Goal: Task Accomplishment & Management: Manage account settings

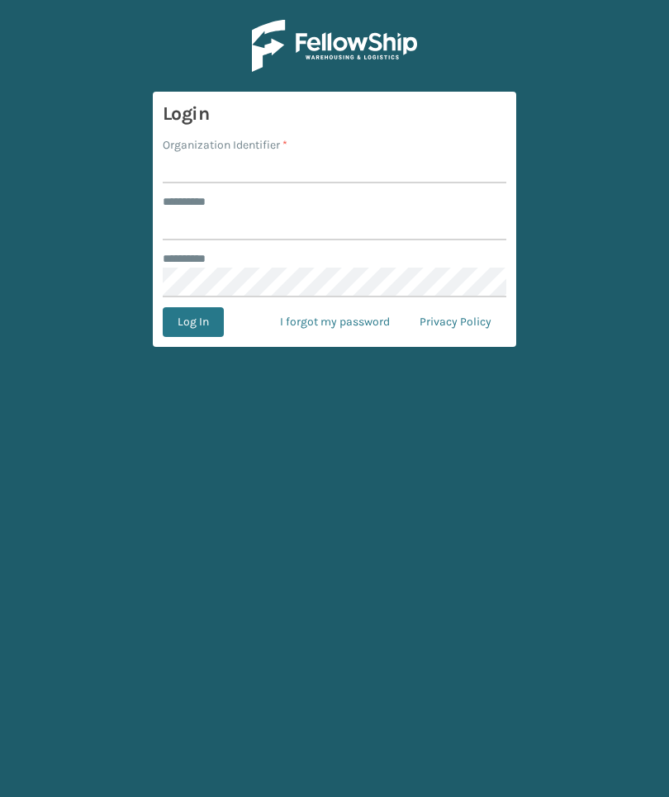
click at [212, 163] on input "Organization Identifier *" at bounding box center [334, 169] width 343 height 30
type input "TFM"
click at [414, 238] on input "******** *" at bounding box center [334, 226] width 343 height 30
type input "***"
click at [192, 322] on button "Log In" at bounding box center [193, 322] width 61 height 30
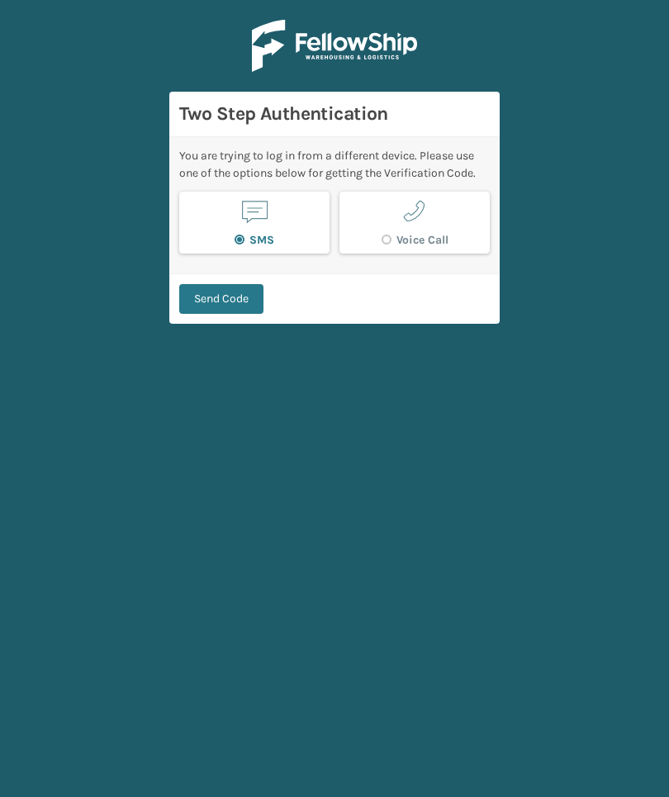
click at [192, 298] on button "Send Code" at bounding box center [221, 299] width 84 height 30
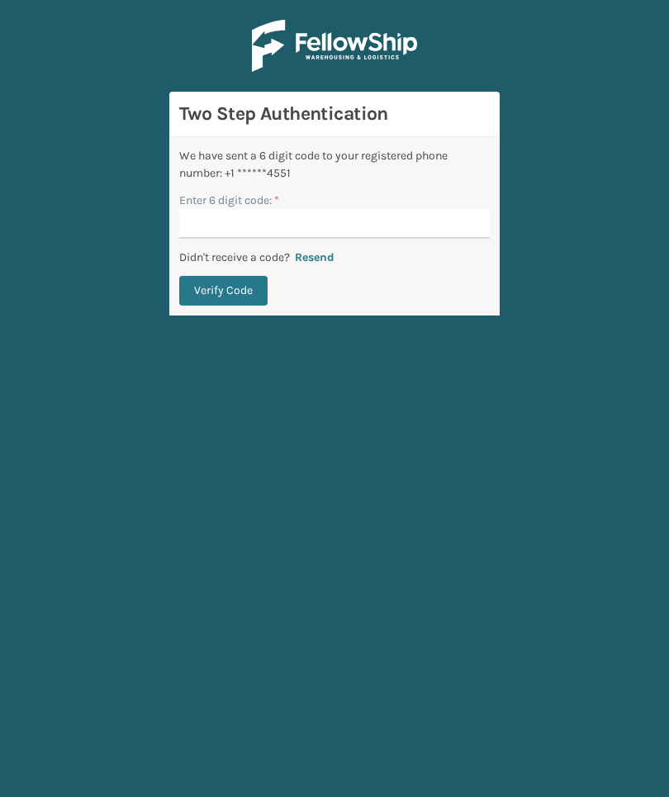
click at [447, 229] on input "Enter 6 digit code: *" at bounding box center [334, 224] width 310 height 30
type input "571987"
click at [223, 291] on button "Verify Code" at bounding box center [223, 291] width 88 height 30
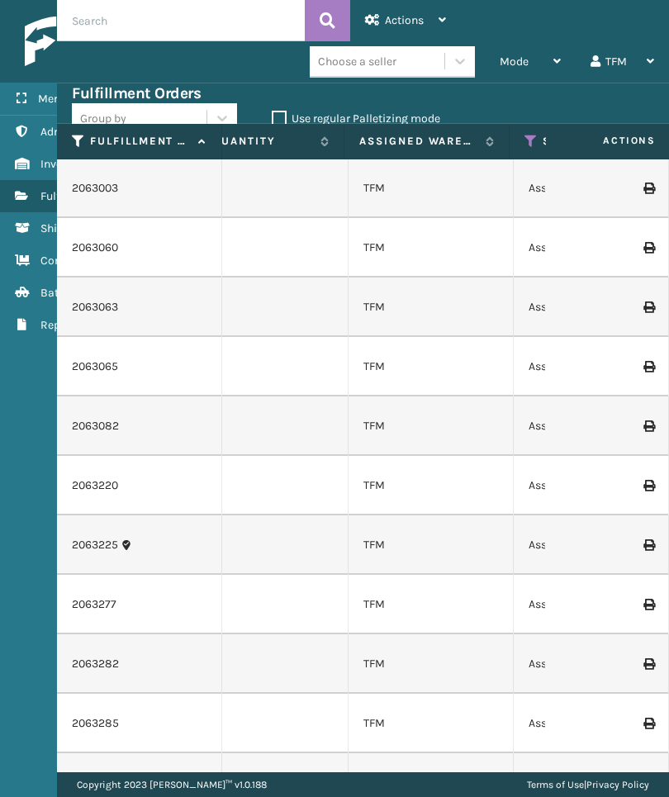
scroll to position [0, 543]
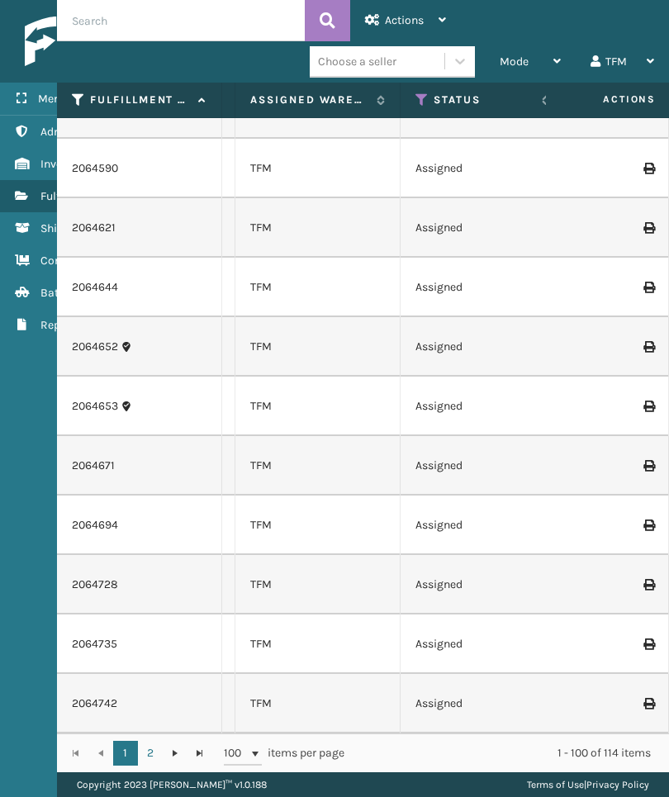
click at [28, 167] on icon at bounding box center [21, 164] width 13 height 12
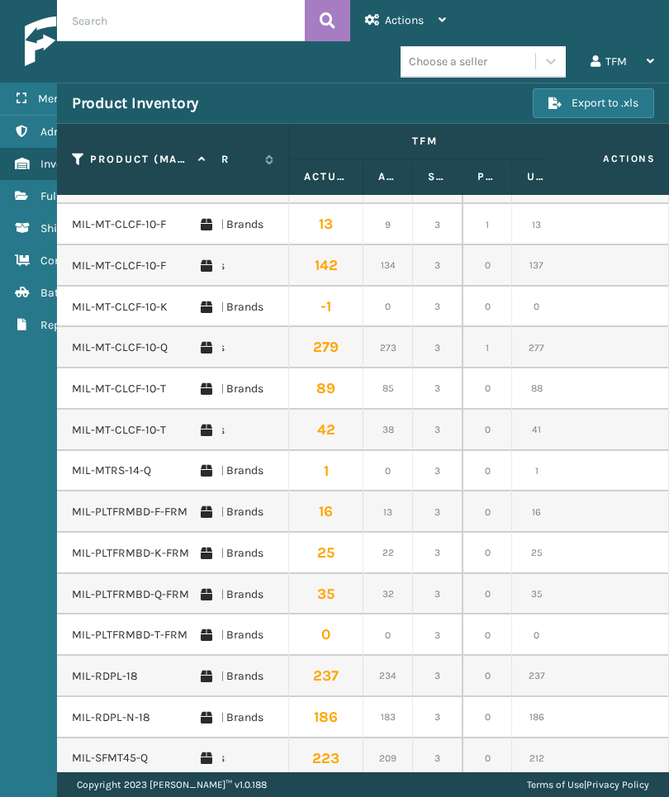
click at [637, 51] on div "TFM" at bounding box center [622, 61] width 64 height 41
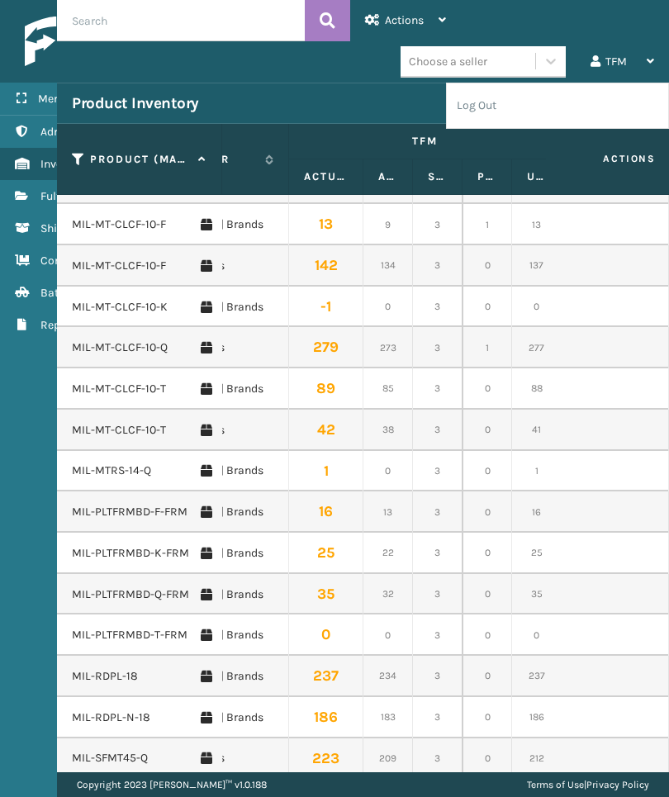
click at [599, 88] on li "Log Out" at bounding box center [557, 105] width 221 height 45
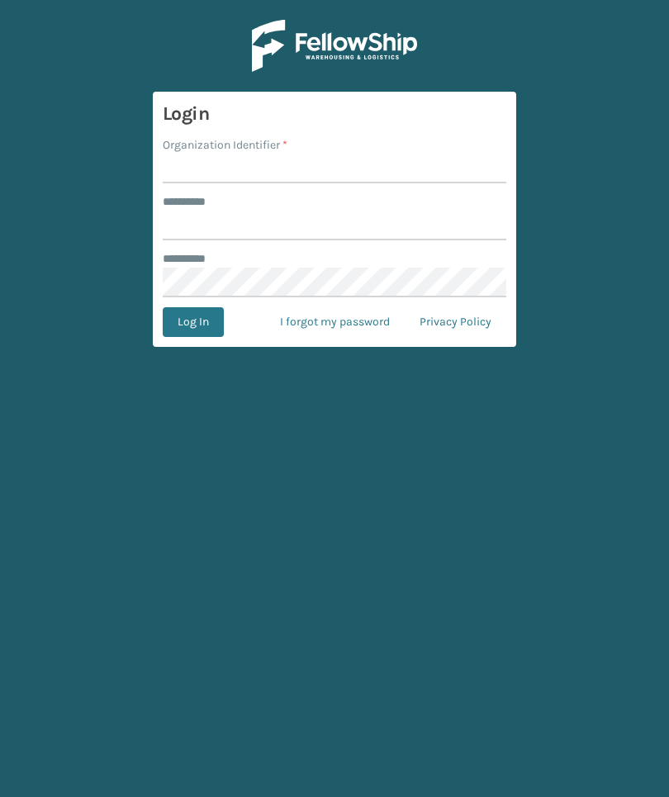
scroll to position [1, 0]
click at [188, 173] on input "Organization Identifier *" at bounding box center [334, 169] width 343 height 30
type input "Foamtex"
click at [180, 236] on input "******** *" at bounding box center [334, 226] width 343 height 30
type input "******"
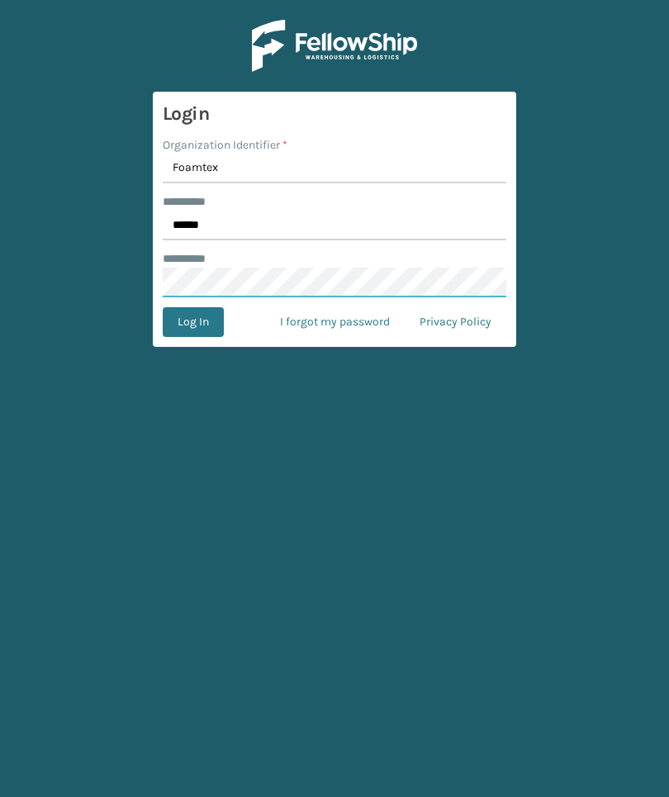
click at [192, 321] on button "Log In" at bounding box center [193, 322] width 61 height 30
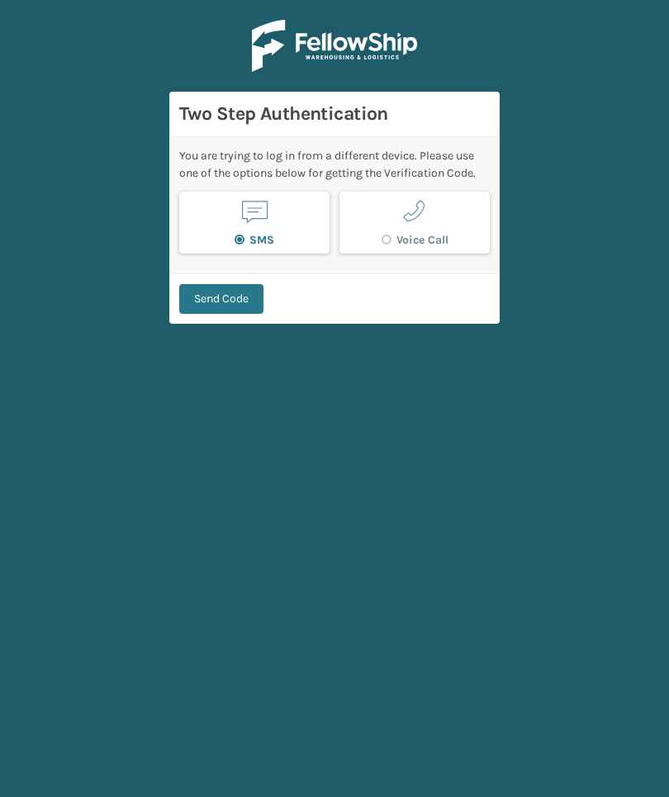
click at [242, 323] on div "Send Code" at bounding box center [334, 298] width 330 height 50
click at [262, 284] on button "Send Code" at bounding box center [221, 299] width 84 height 30
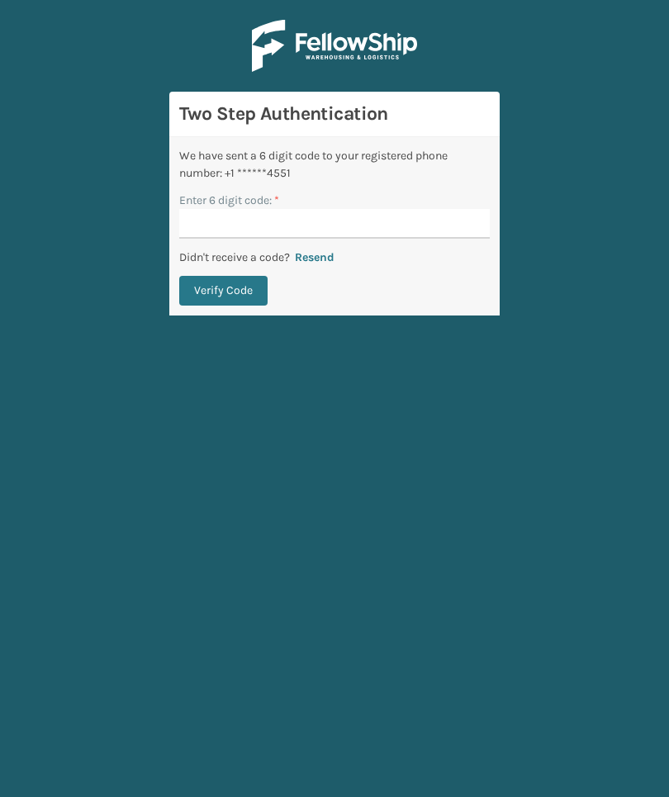
scroll to position [0, 0]
click at [442, 249] on div "Didn't receive a code? Resend" at bounding box center [334, 257] width 310 height 17
click at [441, 249] on div "Didn't receive a code? Resend" at bounding box center [334, 257] width 310 height 17
click at [439, 231] on input "Enter 6 digit code: *" at bounding box center [334, 224] width 310 height 30
type input "407976"
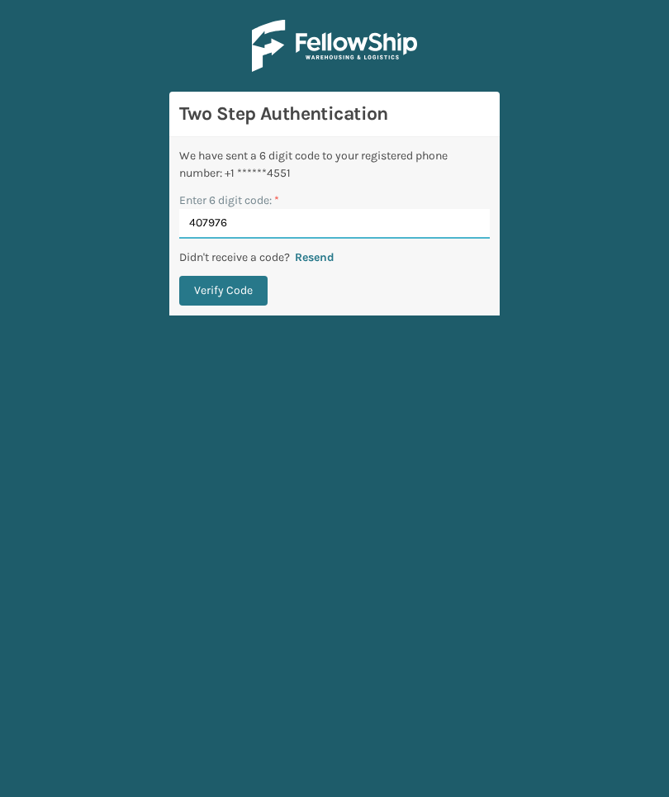
click at [223, 291] on button "Verify Code" at bounding box center [223, 291] width 88 height 30
